Goal: Find contact information: Find contact information

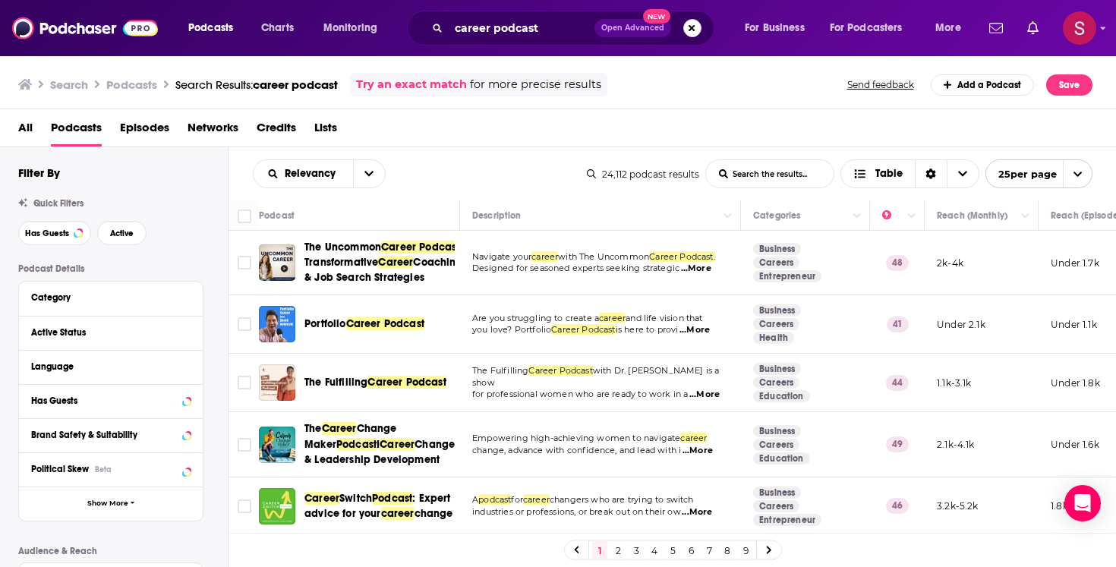
click at [693, 33] on button "Search podcasts, credits, & more..." at bounding box center [692, 28] width 18 height 18
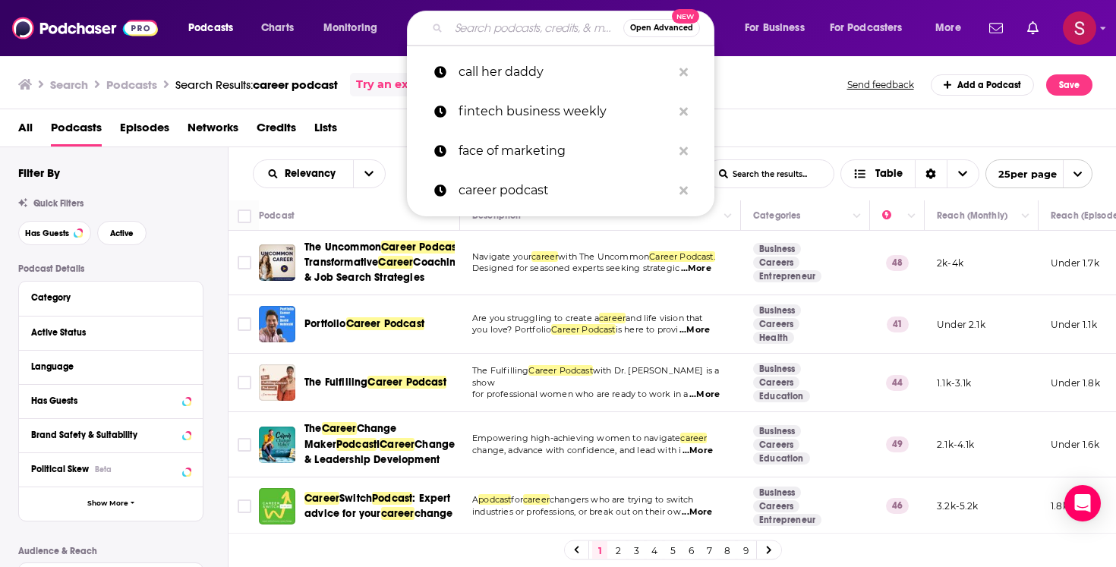
paste input "Marketing in the Madness Podcast."
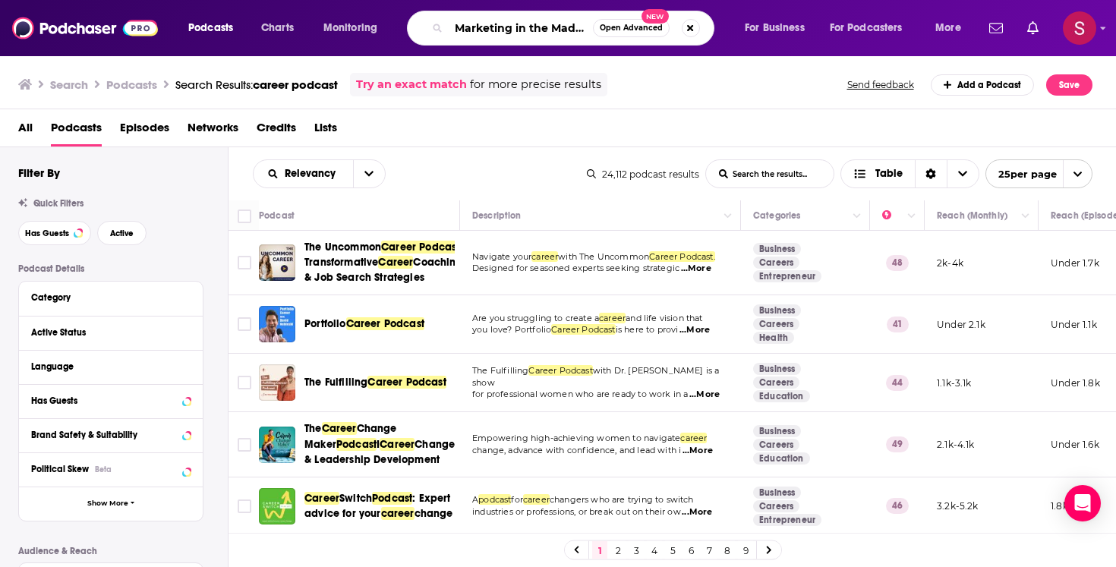
scroll to position [0, 65]
type input "Marketing in the Madness Podcast."
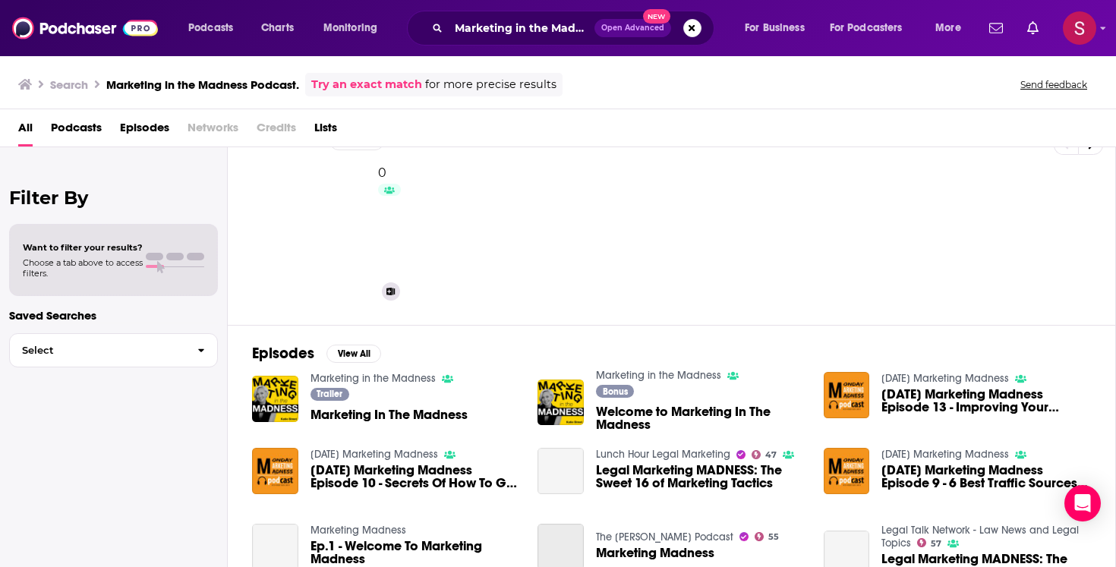
scroll to position [37, 0]
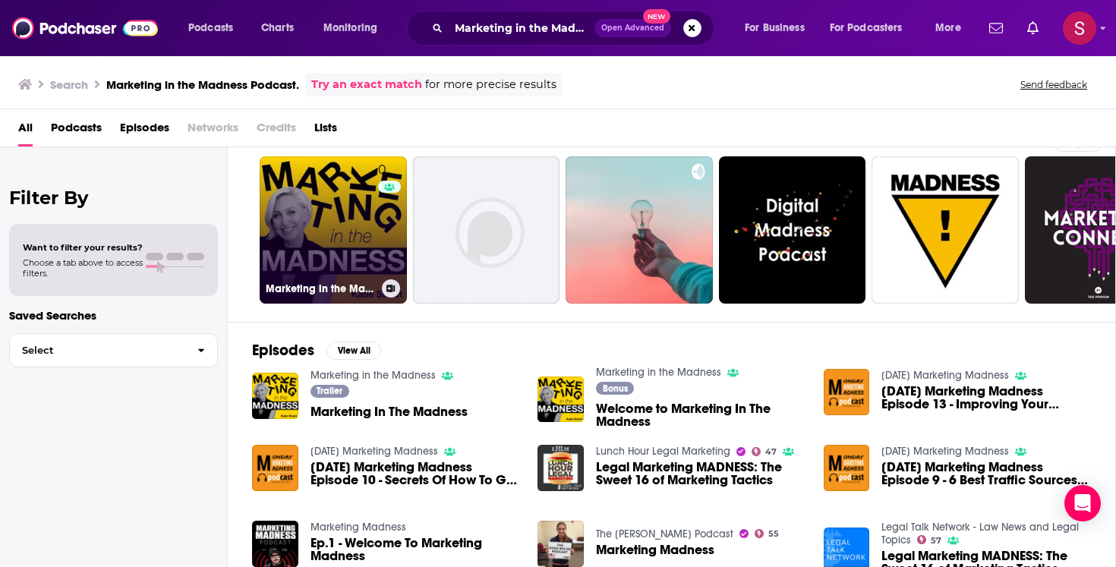
click at [353, 224] on link "0 Marketing in the Madness" at bounding box center [333, 229] width 147 height 147
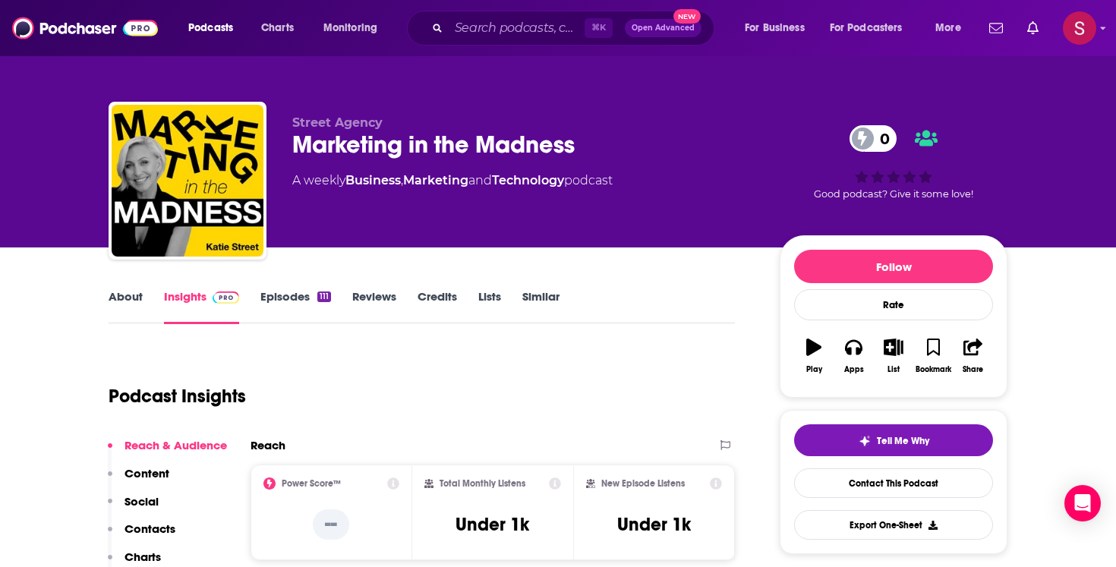
click at [128, 301] on link "About" at bounding box center [126, 306] width 34 height 35
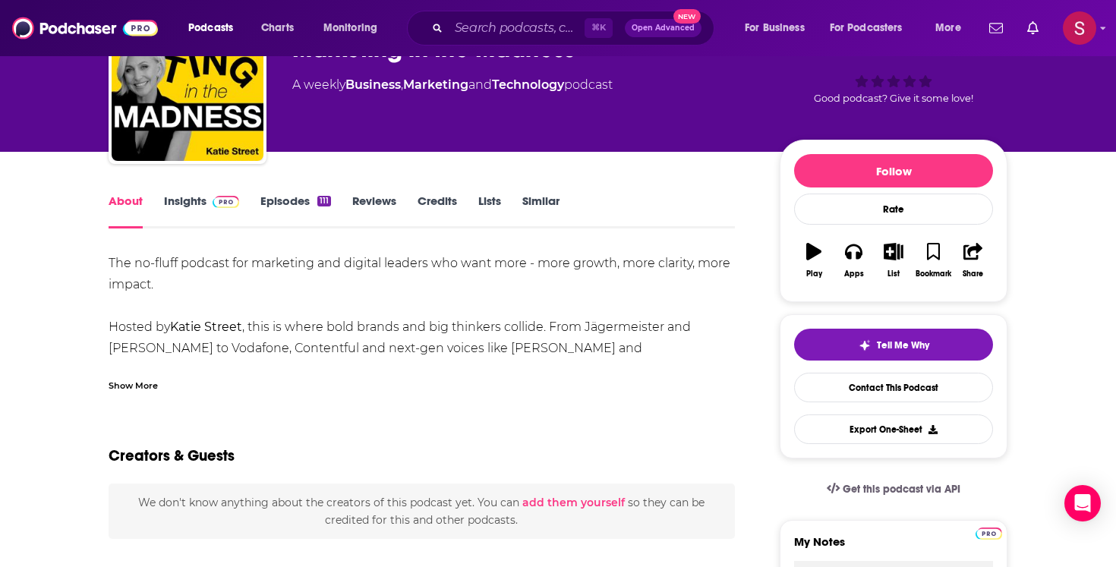
scroll to position [85, 0]
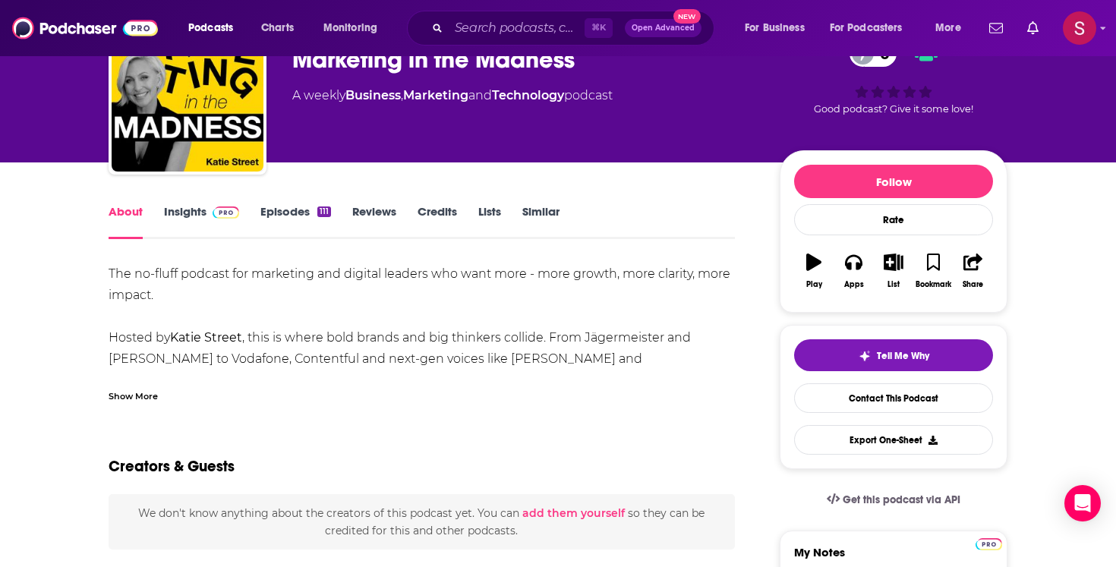
click at [191, 212] on link "Insights" at bounding box center [201, 221] width 75 height 35
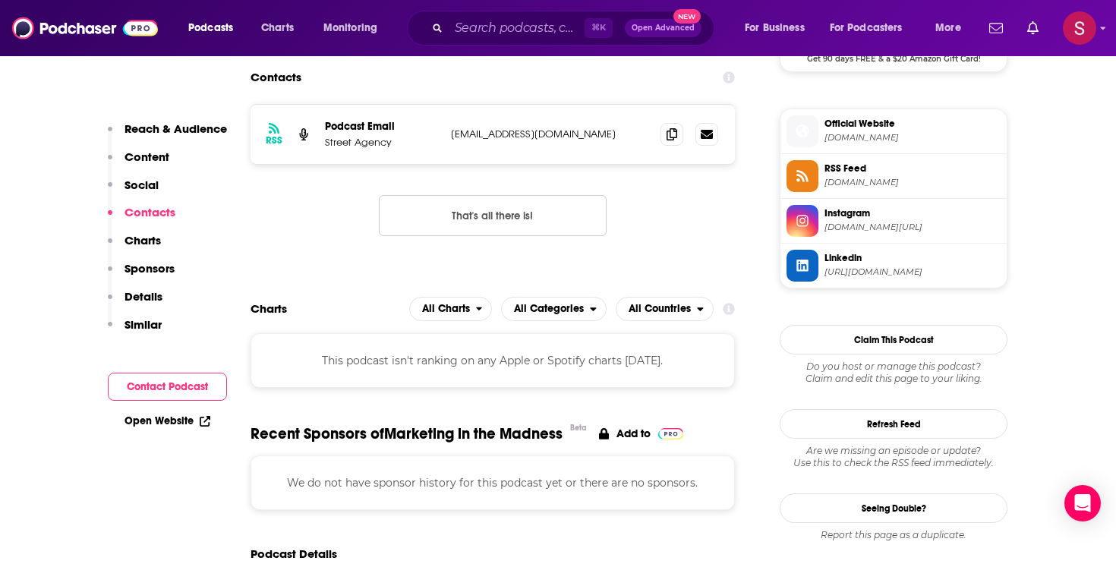
scroll to position [1151, 0]
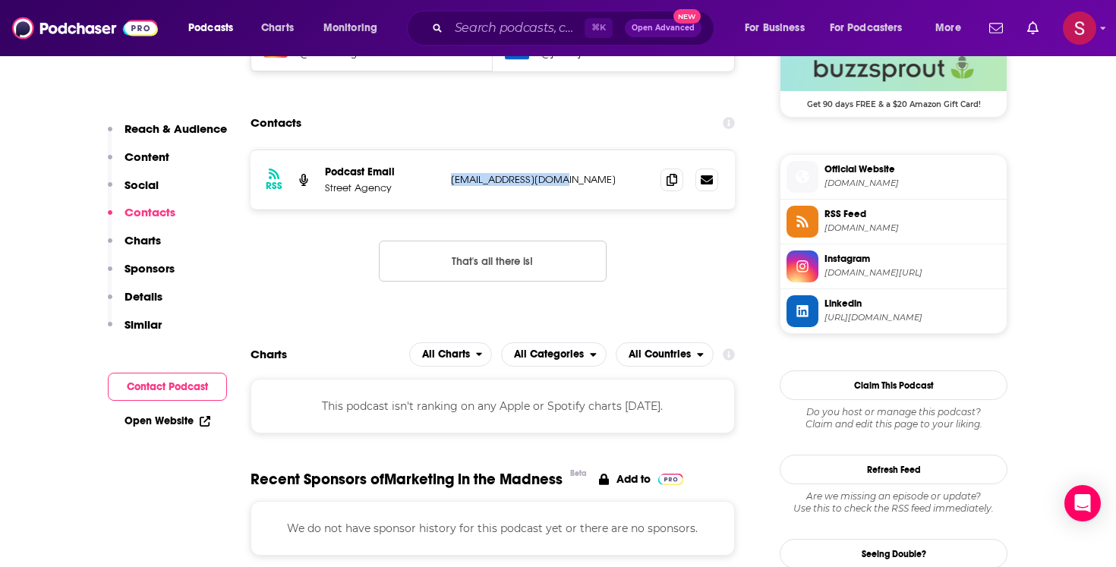
drag, startPoint x: 578, startPoint y: 180, endPoint x: 445, endPoint y: 181, distance: 133.6
click at [445, 181] on div "RSS Podcast Email Street Agency [EMAIL_ADDRESS][DOMAIN_NAME] [EMAIL_ADDRESS][DO…" at bounding box center [492, 179] width 484 height 59
copy p "[EMAIL_ADDRESS][DOMAIN_NAME]"
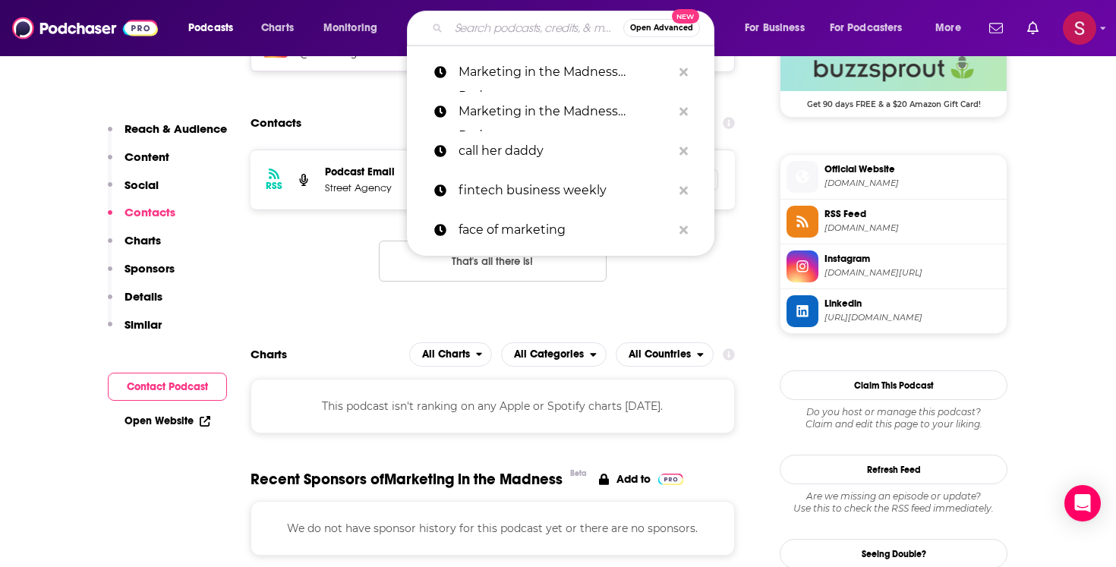
click at [522, 34] on input "Search podcasts, credits, & more..." at bounding box center [536, 28] width 175 height 24
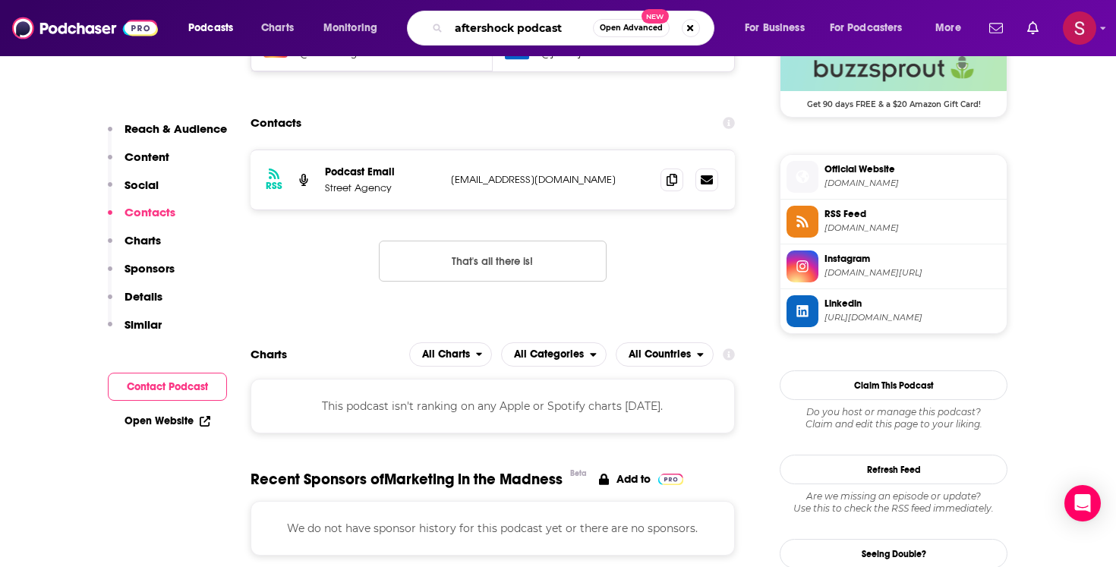
type input "aftershock podcast"
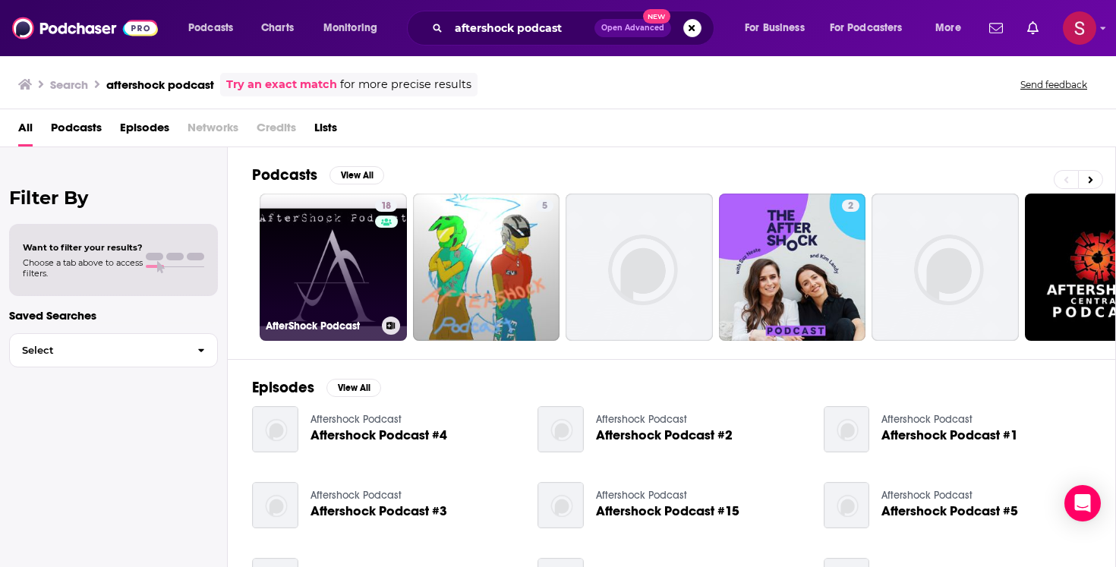
click at [345, 286] on link "18 AfterShock Podcast" at bounding box center [333, 267] width 147 height 147
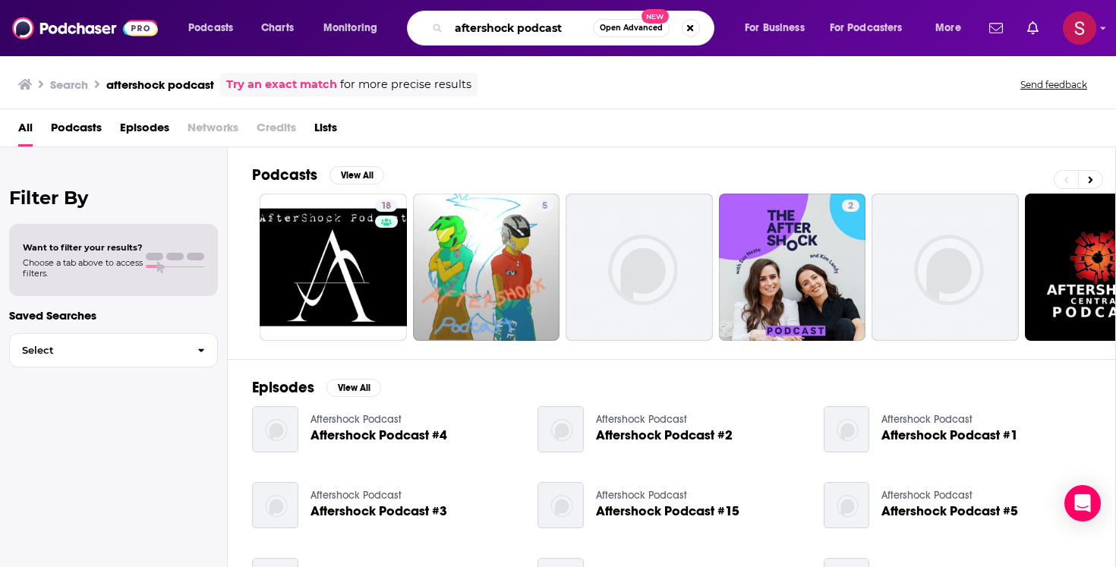
drag, startPoint x: 567, startPoint y: 30, endPoint x: 509, endPoint y: 30, distance: 58.4
click at [509, 30] on input "aftershock podcast" at bounding box center [521, 28] width 144 height 24
type input "aftershock with [PERSON_NAME]"
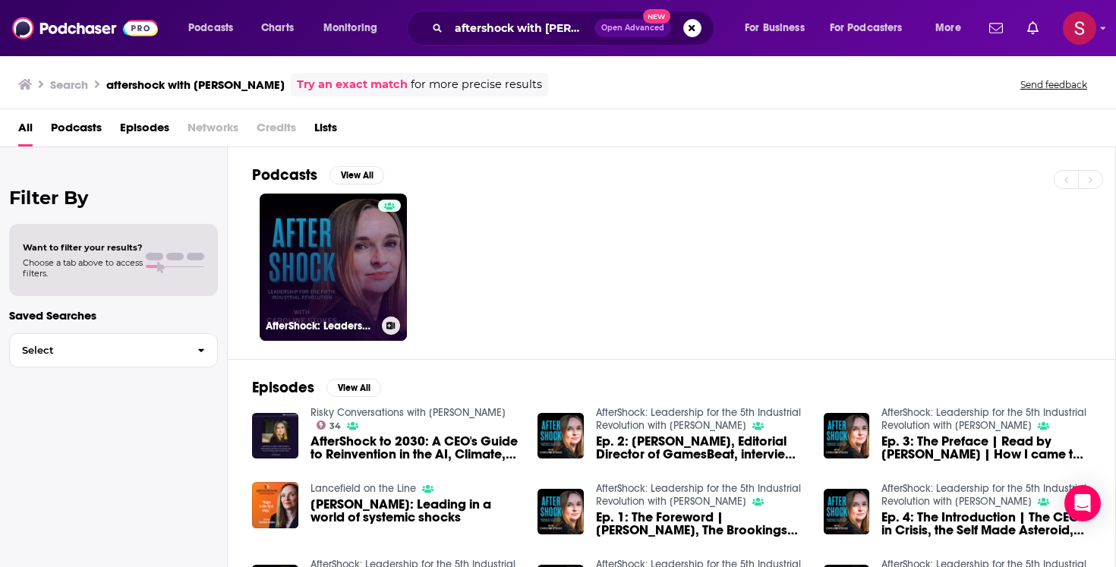
click at [353, 281] on link "AfterShock: Leadership for the 5th Industrial Revolution with [PERSON_NAME]" at bounding box center [333, 267] width 147 height 147
